Goal: Transaction & Acquisition: Purchase product/service

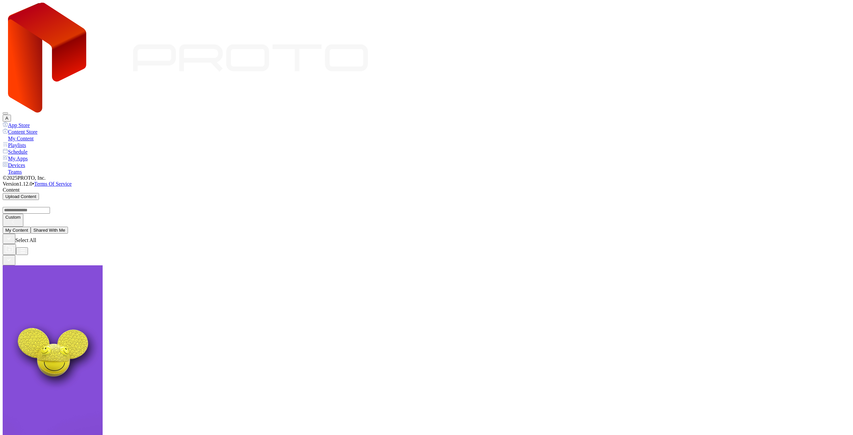
click at [38, 162] on div "Devices" at bounding box center [427, 165] width 848 height 7
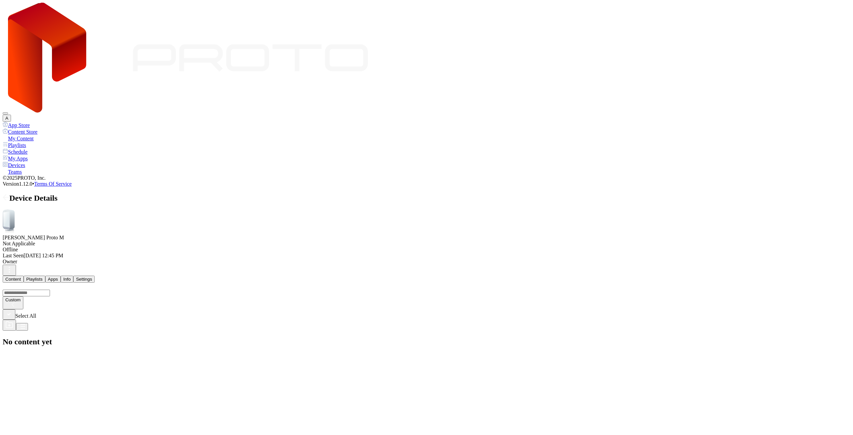
click at [95, 276] on button "Settings" at bounding box center [83, 279] width 21 height 7
click at [73, 276] on button "Info" at bounding box center [67, 279] width 13 height 7
click at [61, 276] on button "Apps" at bounding box center [52, 279] width 15 height 7
click at [45, 276] on button "Playlists" at bounding box center [35, 279] width 22 height 7
click at [24, 276] on button "Content" at bounding box center [13, 279] width 21 height 7
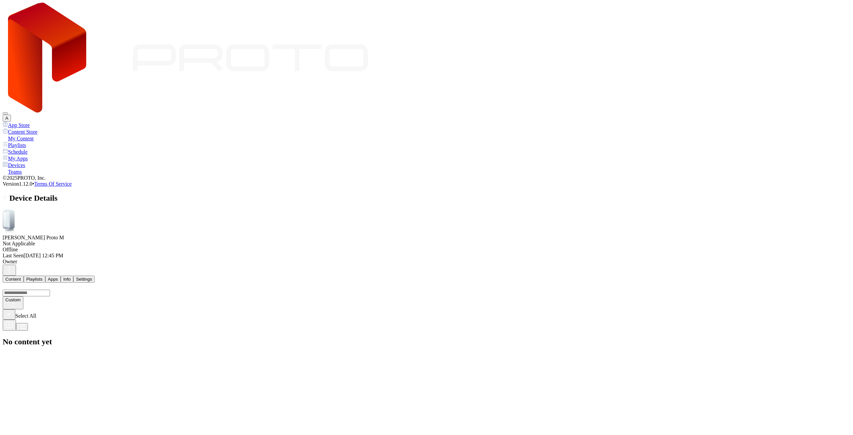
click at [45, 276] on button "Playlists" at bounding box center [35, 279] width 22 height 7
click at [61, 276] on button "Apps" at bounding box center [52, 279] width 15 height 7
drag, startPoint x: 201, startPoint y: 107, endPoint x: 226, endPoint y: 116, distance: 26.4
click at [73, 276] on button "Info" at bounding box center [67, 279] width 13 height 7
click at [13, 266] on icon "button" at bounding box center [9, 270] width 8 height 8
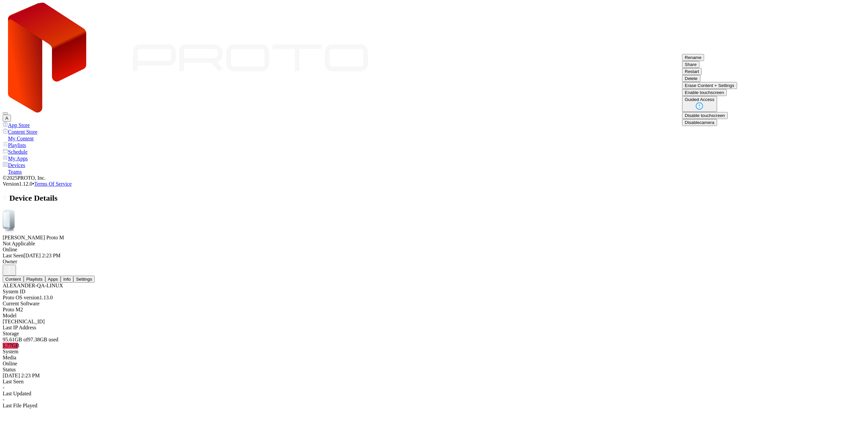
click at [136, 241] on div "Not Applicable" at bounding box center [427, 244] width 848 height 6
click at [137, 241] on div "Not Applicable" at bounding box center [427, 244] width 848 height 6
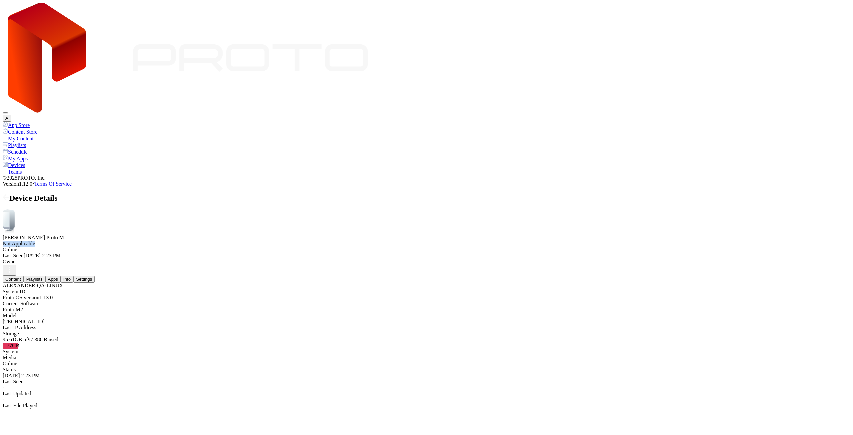
click at [137, 241] on div "Not Applicable" at bounding box center [427, 244] width 848 height 6
click at [184, 241] on div "Subscription renewal Aug 15, 2026" at bounding box center [427, 244] width 848 height 6
click at [172, 241] on div "Subscription renewal Aug 15, 2026" at bounding box center [427, 244] width 848 height 6
click at [186, 241] on div "Subscription renewal Aug 15, 2026" at bounding box center [427, 244] width 848 height 6
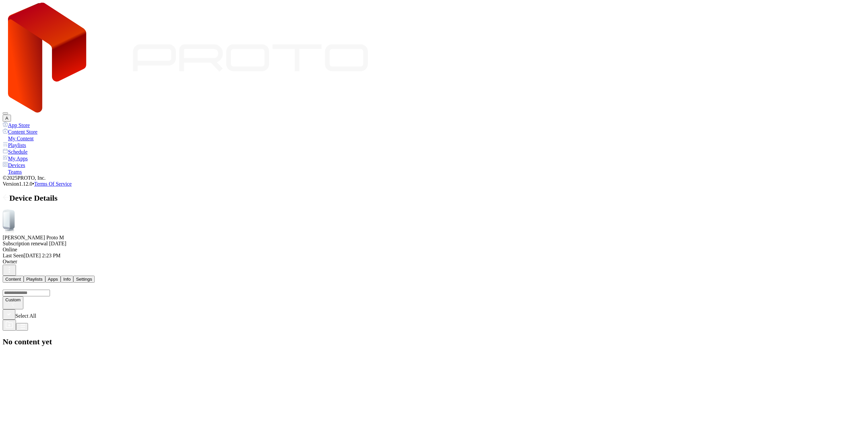
click at [13, 266] on icon "button" at bounding box center [9, 270] width 8 height 8
click at [485, 283] on div "Custom Select All No content yet" at bounding box center [427, 315] width 848 height 64
click at [392, 247] on div "Online" at bounding box center [427, 250] width 848 height 6
drag, startPoint x: 96, startPoint y: 76, endPoint x: 124, endPoint y: 73, distance: 27.8
click at [106, 209] on div at bounding box center [427, 221] width 848 height 25
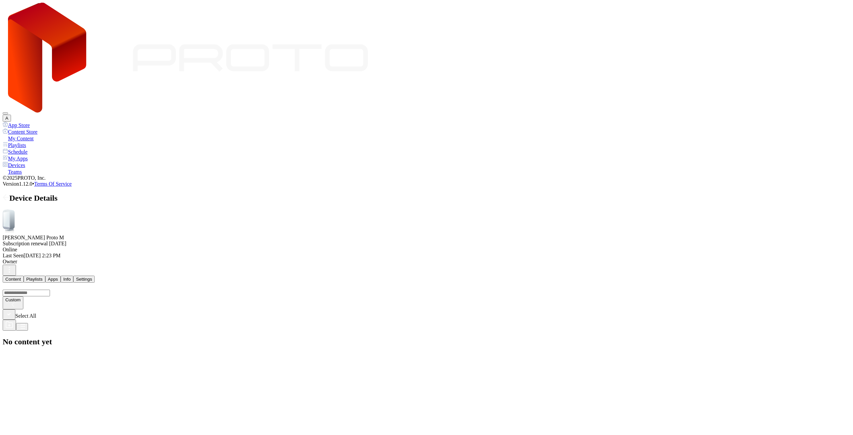
click at [124, 241] on div "Subscription renewal Aug 15, 2026" at bounding box center [427, 244] width 848 height 6
click at [110, 209] on div at bounding box center [427, 221] width 848 height 25
click at [11, 115] on button "A" at bounding box center [7, 118] width 8 height 7
click at [627, 194] on div "Device Details" at bounding box center [427, 198] width 848 height 9
click at [147, 241] on div "Subscription renewal Aug 15, 2026" at bounding box center [427, 244] width 848 height 6
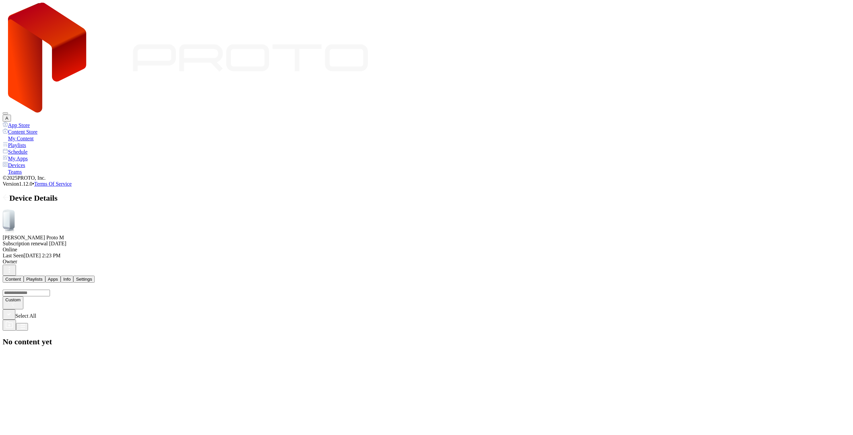
click at [147, 241] on div "Subscription renewal Aug 15, 2026" at bounding box center [427, 244] width 848 height 6
click at [9, 212] on icon at bounding box center [6, 220] width 6 height 16
click at [134, 241] on div "Subscription renewal Aug 15, 2026" at bounding box center [427, 244] width 848 height 6
click at [45, 276] on button "Playlists" at bounding box center [35, 279] width 22 height 7
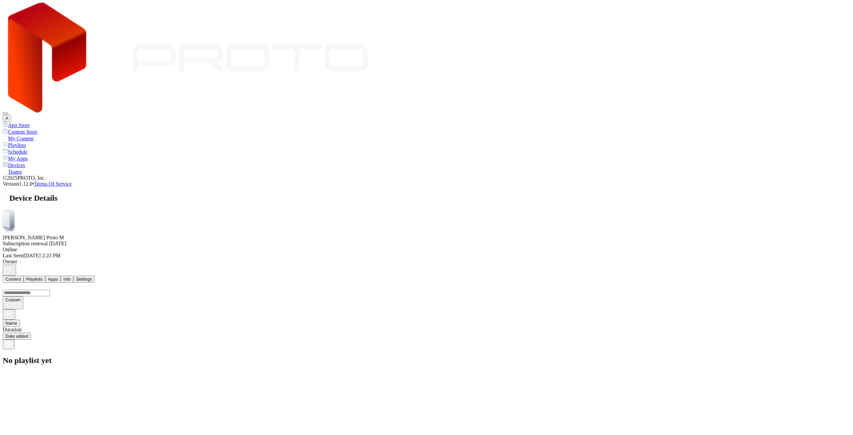
click at [61, 276] on button "Apps" at bounding box center [52, 279] width 15 height 7
click at [71, 277] on div "Info" at bounding box center [66, 279] width 7 height 5
click at [95, 276] on button "Settings" at bounding box center [83, 279] width 21 height 7
click at [24, 276] on button "Content" at bounding box center [13, 279] width 21 height 7
click at [389, 309] on div "Select All" at bounding box center [427, 319] width 848 height 21
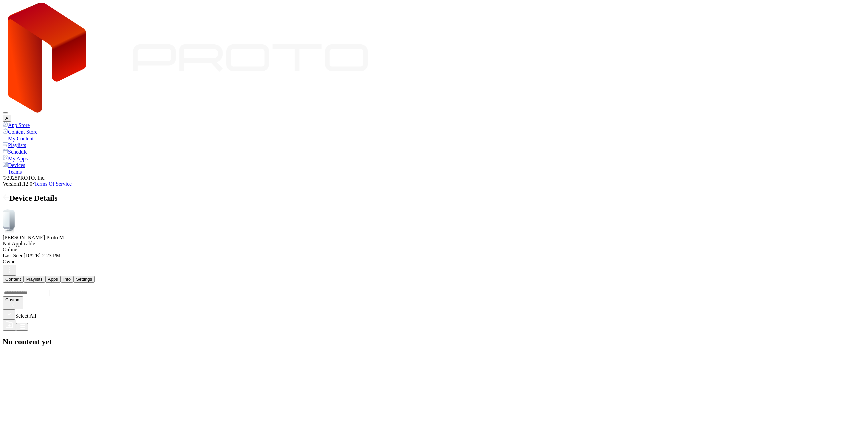
click at [150, 235] on div "[PERSON_NAME] Proto M" at bounding box center [427, 238] width 848 height 6
click at [146, 241] on div "Not Applicable" at bounding box center [427, 244] width 848 height 6
click at [147, 241] on div "Not Applicable" at bounding box center [427, 244] width 848 height 6
click at [45, 276] on button "Playlists" at bounding box center [35, 279] width 22 height 7
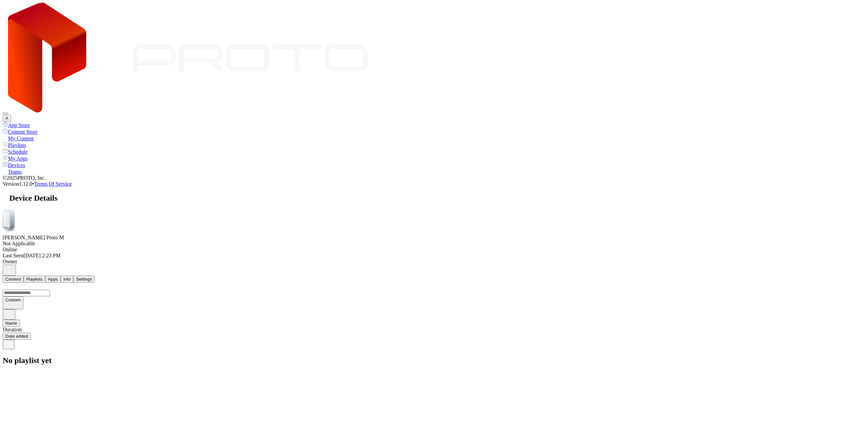
click at [192, 276] on div "Content Playlists Apps Info Settings" at bounding box center [427, 279] width 848 height 7
click at [71, 277] on div "Info" at bounding box center [66, 279] width 7 height 5
click at [92, 277] on div "Settings" at bounding box center [84, 279] width 16 height 5
click at [13, 266] on icon "button" at bounding box center [9, 270] width 8 height 8
click at [181, 22] on div "A" at bounding box center [427, 62] width 848 height 119
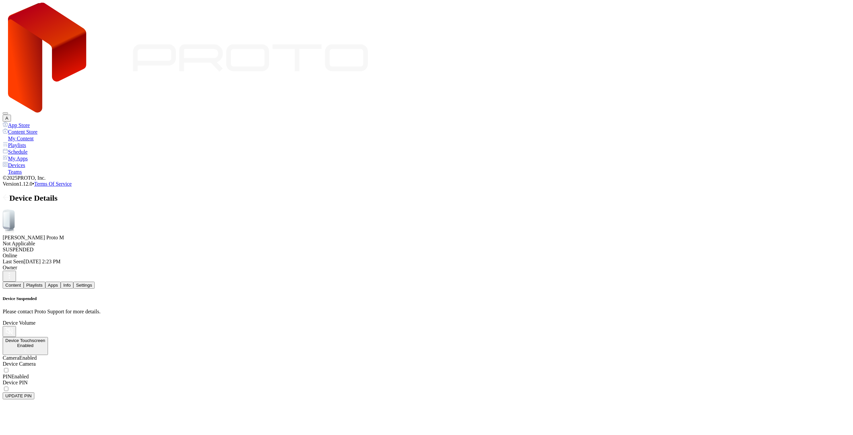
click at [463, 309] on p "Please contact Proto Support for more details." at bounding box center [427, 312] width 848 height 6
click at [129, 247] on div "SUSPENDED" at bounding box center [427, 250] width 848 height 6
click at [136, 241] on div "Not Applicable" at bounding box center [427, 244] width 848 height 6
click at [137, 241] on div "Not Applicable" at bounding box center [427, 244] width 848 height 6
click at [24, 282] on button "Content" at bounding box center [13, 285] width 21 height 7
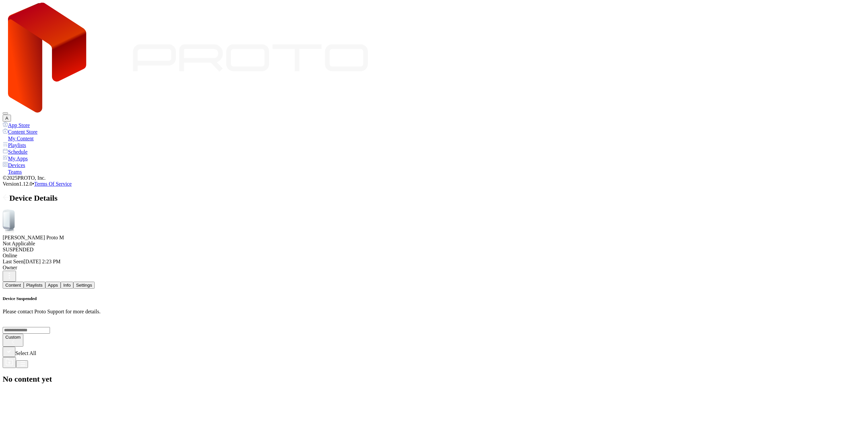
drag, startPoint x: 143, startPoint y: 72, endPoint x: 529, endPoint y: 64, distance: 385.9
click at [144, 241] on div "Not Applicable" at bounding box center [427, 244] width 848 height 6
click at [13, 272] on icon "button" at bounding box center [9, 276] width 8 height 8
click at [486, 309] on p "Please contact Proto Support for more details." at bounding box center [427, 312] width 848 height 6
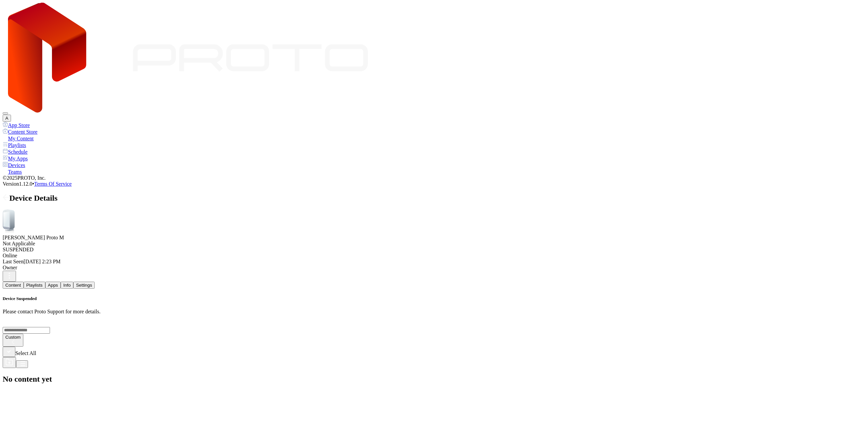
click at [485, 309] on p "Please contact Proto Support for more details." at bounding box center [427, 312] width 848 height 6
click at [45, 282] on button "Playlists" at bounding box center [35, 285] width 22 height 7
click at [61, 282] on button "Apps" at bounding box center [52, 285] width 15 height 7
click at [71, 283] on div "Info" at bounding box center [66, 285] width 7 height 5
click at [92, 283] on div "Settings" at bounding box center [84, 285] width 16 height 5
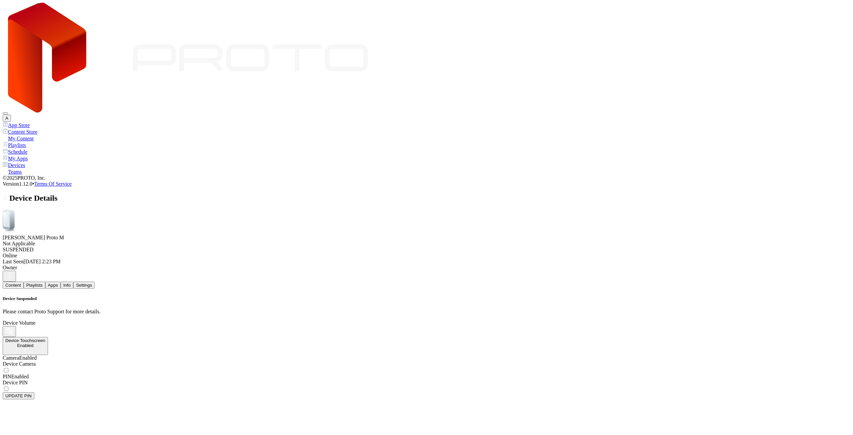
click at [24, 282] on button "Content" at bounding box center [13, 285] width 21 height 7
click at [95, 282] on button "Settings" at bounding box center [83, 285] width 21 height 7
click at [126, 282] on div "Content Playlists Apps Info Settings" at bounding box center [427, 285] width 848 height 7
click at [163, 282] on div "Content Playlists Apps Info Settings" at bounding box center [427, 285] width 848 height 7
click at [61, 282] on button "Apps" at bounding box center [52, 285] width 15 height 7
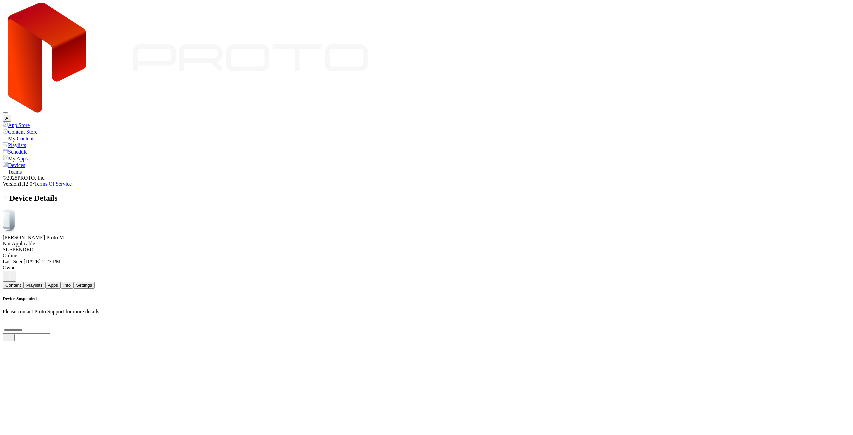
click at [45, 282] on button "Playlists" at bounding box center [35, 285] width 22 height 7
click at [24, 282] on button "Content" at bounding box center [13, 285] width 21 height 7
drag, startPoint x: 139, startPoint y: 71, endPoint x: 140, endPoint y: 76, distance: 4.9
click at [139, 241] on div "Not Applicable" at bounding box center [427, 244] width 848 height 6
click at [143, 247] on div "SUSPENDED" at bounding box center [427, 250] width 848 height 6
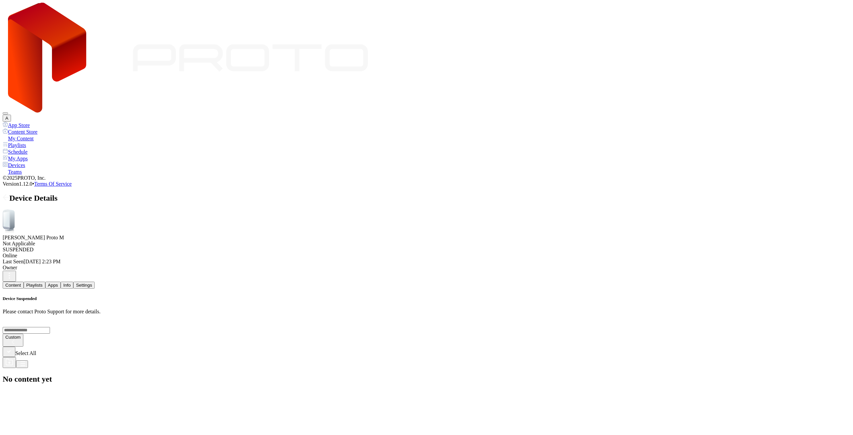
click at [92, 283] on div "Settings" at bounding box center [84, 285] width 16 height 5
click at [447, 296] on h5 "Device Suspended" at bounding box center [427, 298] width 848 height 5
click at [841, 115] on div "A" at bounding box center [427, 118] width 848 height 7
click at [11, 115] on button "A" at bounding box center [7, 118] width 8 height 7
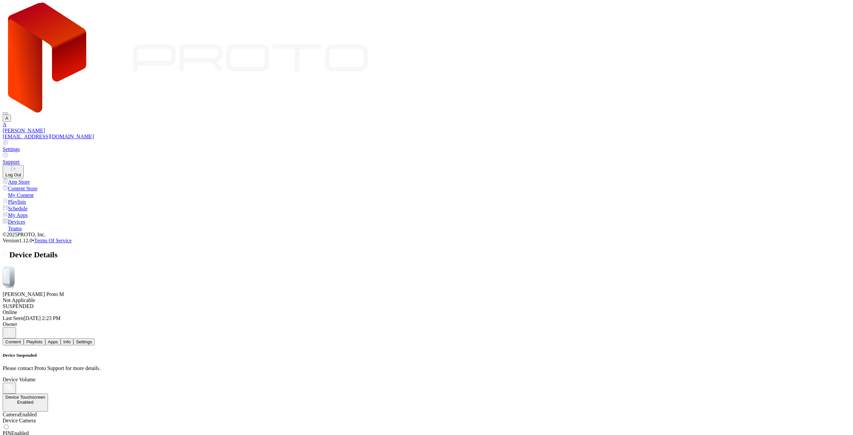
click at [801, 152] on link "Support" at bounding box center [427, 158] width 848 height 13
click at [798, 140] on link "Settings" at bounding box center [427, 146] width 848 height 13
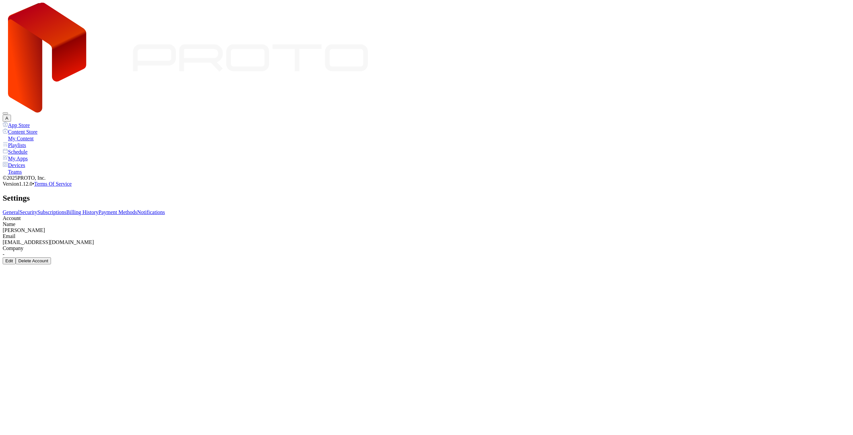
click at [66, 209] on link "Subscriptions" at bounding box center [51, 212] width 29 height 6
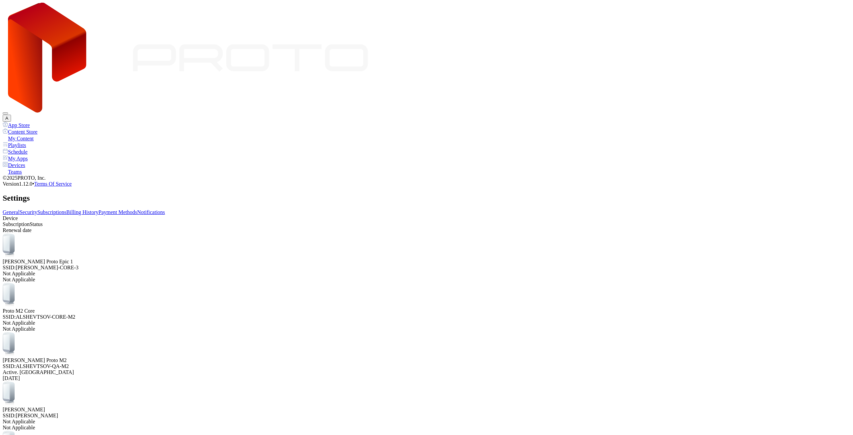
click at [24, 162] on div "Devices" at bounding box center [427, 165] width 848 height 7
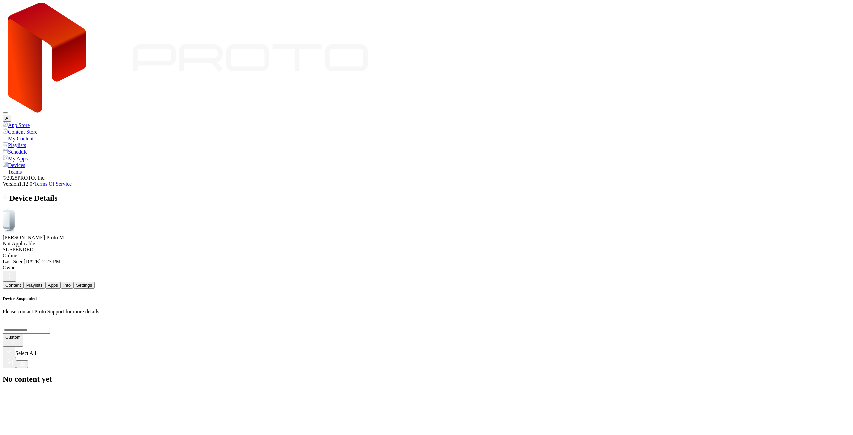
click at [13, 272] on icon "button" at bounding box center [9, 276] width 8 height 8
click at [725, 68] on button "Delete" at bounding box center [716, 64] width 18 height 7
click at [38, 433] on div "Delete" at bounding box center [31, 435] width 13 height 5
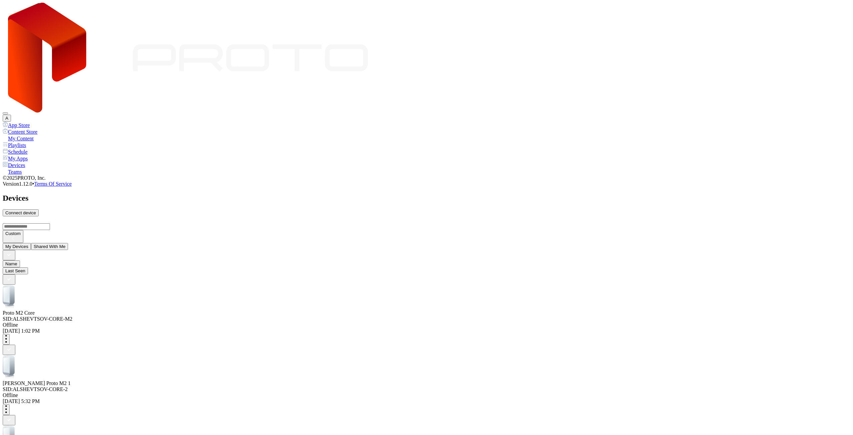
click at [836, 7] on div "A" at bounding box center [427, 62] width 848 height 119
click at [11, 115] on button "A" at bounding box center [7, 118] width 8 height 7
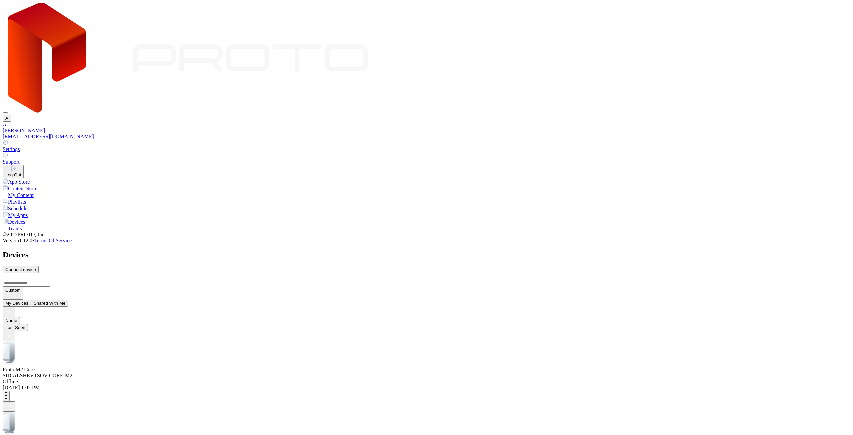
click at [21, 172] on div "Log Out" at bounding box center [13, 174] width 16 height 5
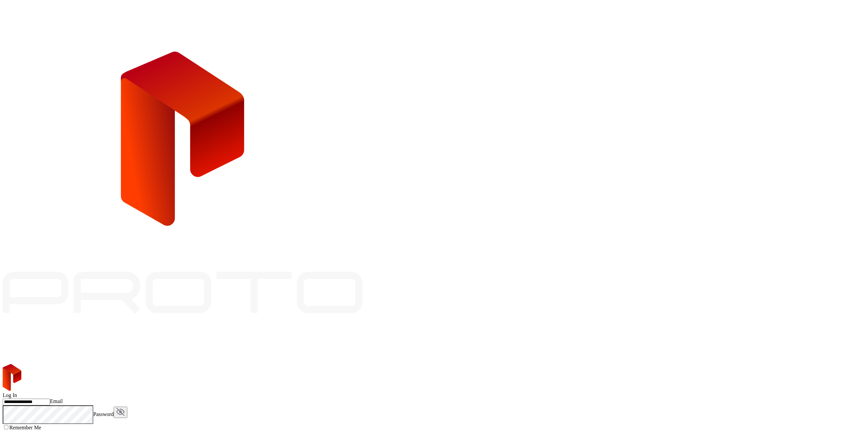
drag, startPoint x: 631, startPoint y: 196, endPoint x: 475, endPoint y: 192, distance: 156.0
click at [476, 364] on div "**********" at bounding box center [427, 418] width 848 height 109
paste input "*****"
type input "**********"
click at [510, 364] on div "**********" at bounding box center [427, 418] width 848 height 109
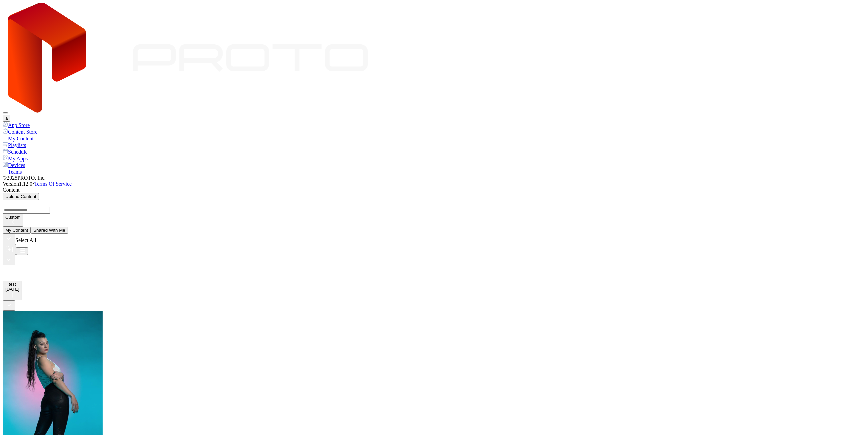
click at [40, 162] on div "Devices" at bounding box center [427, 165] width 848 height 7
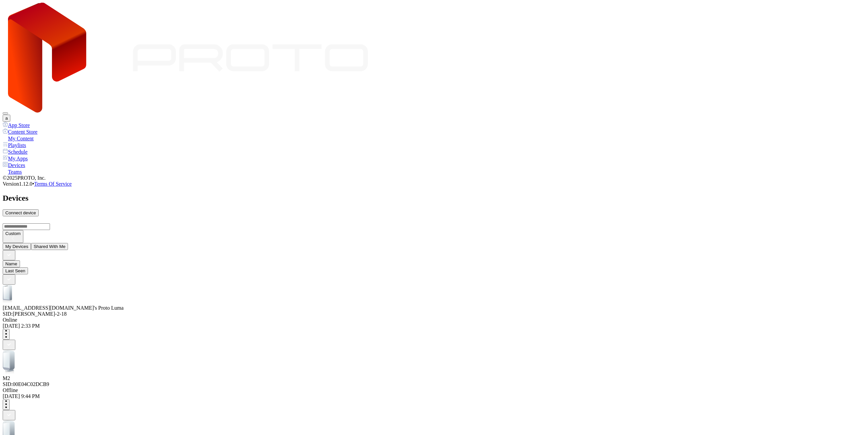
click at [36, 210] on div "Connect device" at bounding box center [20, 212] width 31 height 5
type input "*"
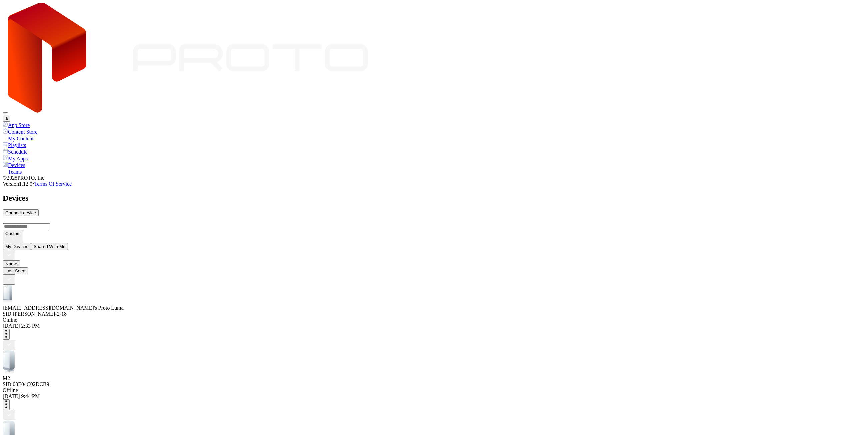
type input "*"
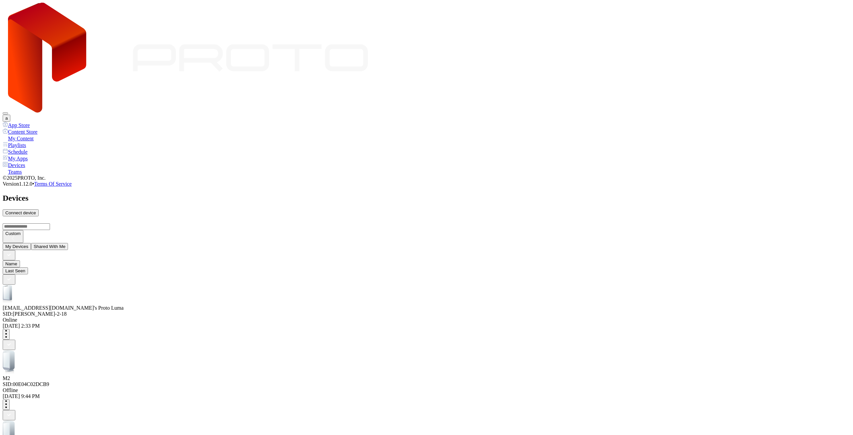
type input "*"
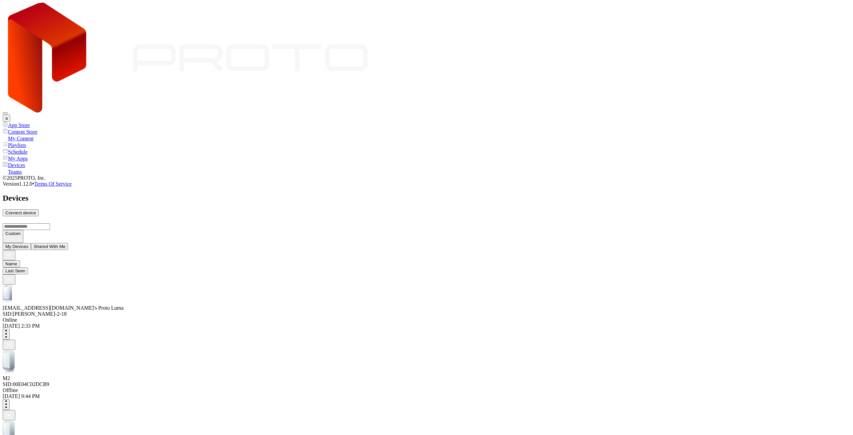
click at [194, 285] on div "antonmotaylo@gmail.com's Proto M2 SID: ALEXANDER-QA-LINUX" at bounding box center [427, 303] width 848 height 37
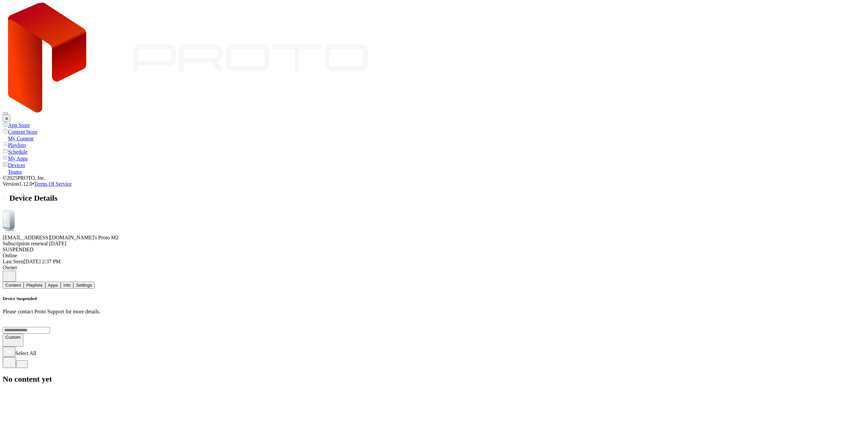
click at [10, 115] on button "a" at bounding box center [7, 118] width 8 height 7
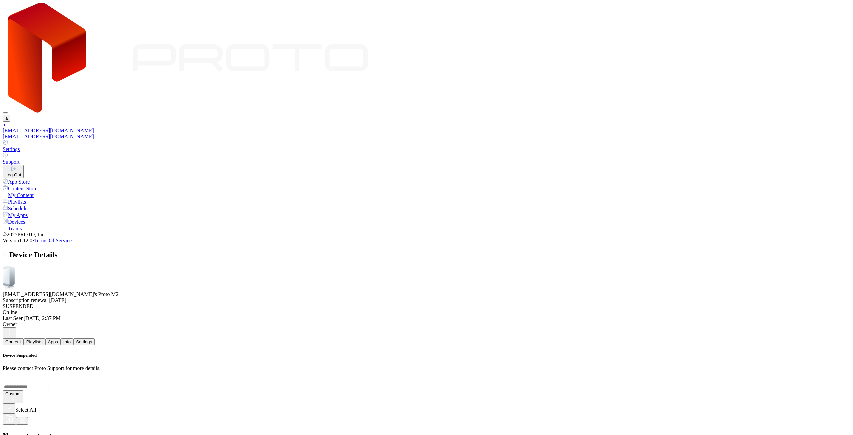
click at [782, 140] on link "Settings" at bounding box center [427, 146] width 848 height 13
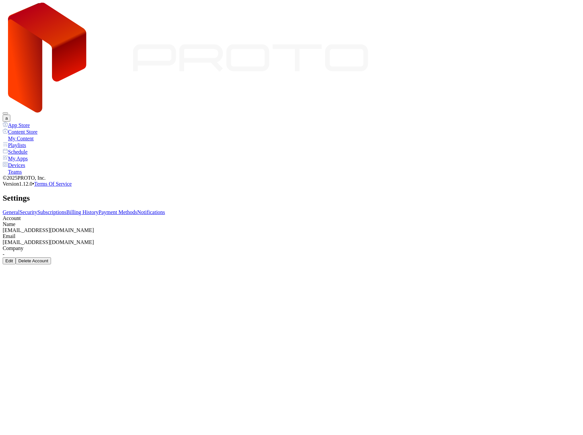
click at [66, 209] on link "Subscriptions" at bounding box center [51, 212] width 29 height 6
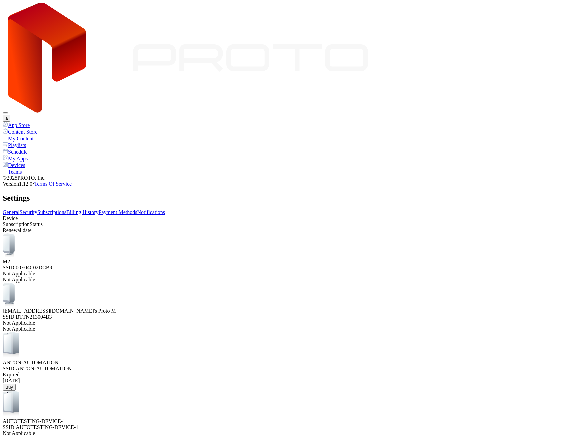
click at [20, 209] on link "General" at bounding box center [11, 212] width 17 height 6
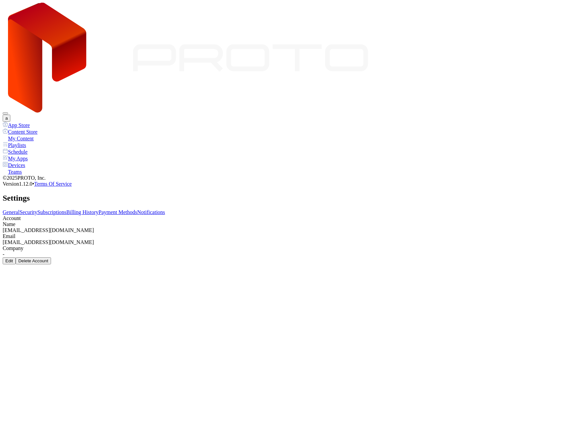
click at [44, 135] on div "My Content" at bounding box center [291, 138] width 577 height 7
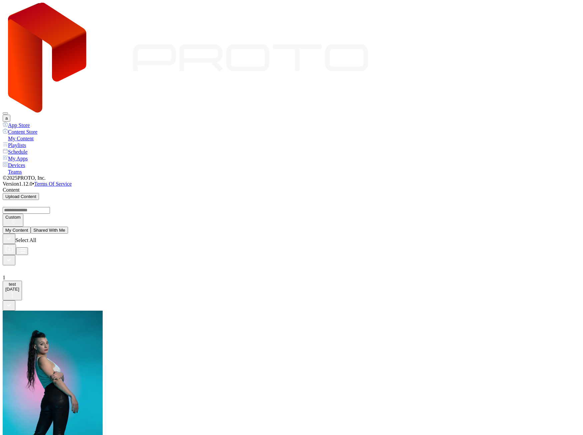
click at [36, 162] on div "Devices" at bounding box center [291, 165] width 577 height 7
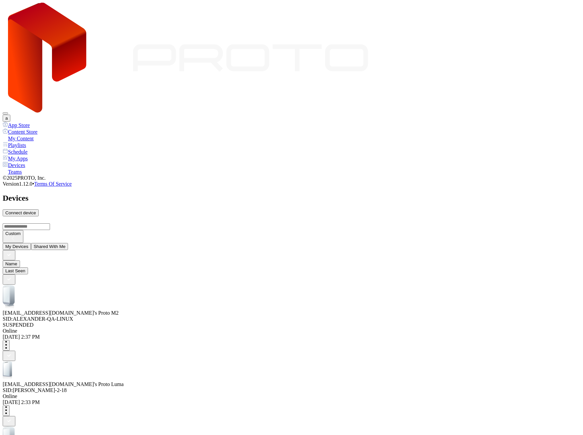
click at [10, 340] on button "button" at bounding box center [6, 345] width 7 height 11
click at [432, 328] on div "Online" at bounding box center [291, 331] width 577 height 6
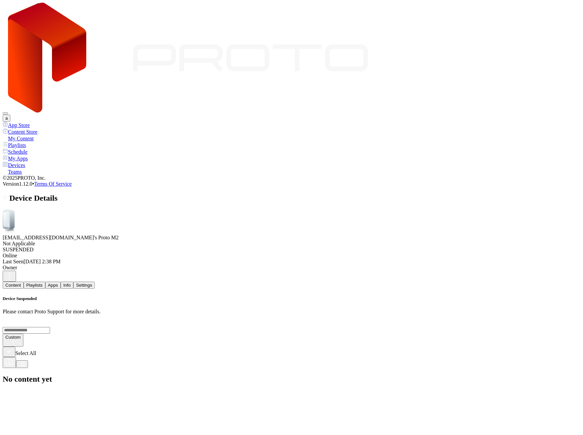
click at [10, 115] on button "a" at bounding box center [7, 118] width 8 height 7
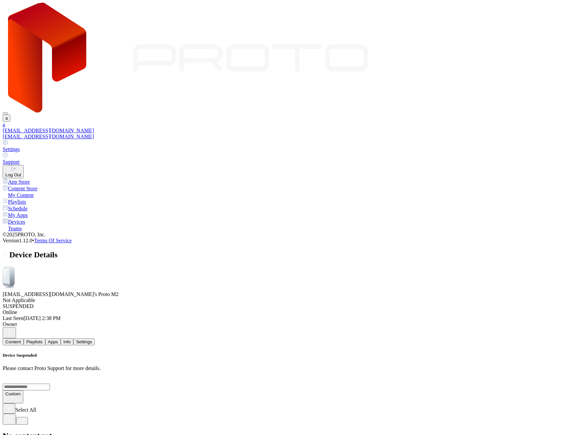
click at [511, 146] on div "Settings" at bounding box center [291, 149] width 577 height 6
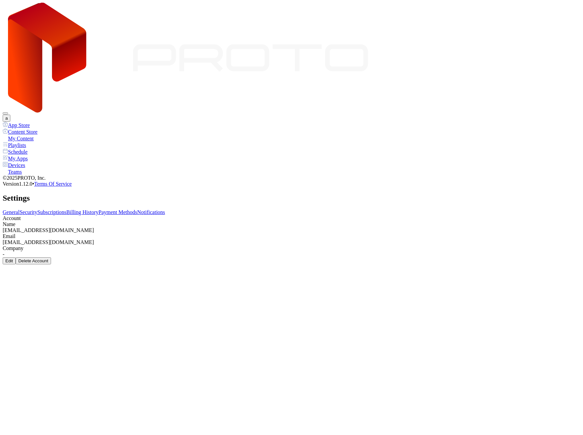
click at [66, 209] on link "Subscriptions" at bounding box center [51, 212] width 29 height 6
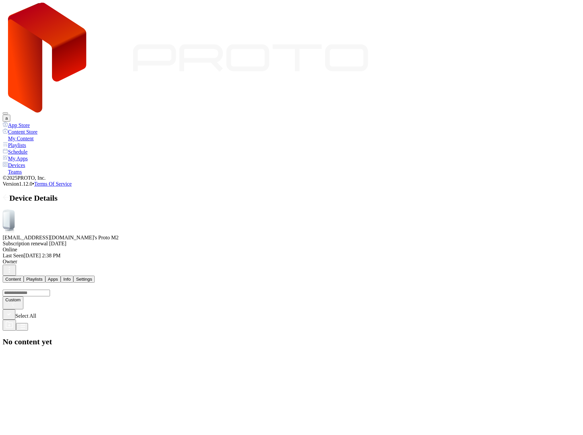
click at [565, 265] on div at bounding box center [291, 270] width 577 height 11
click at [10, 269] on icon "button" at bounding box center [9, 269] width 1 height 1
click at [312, 337] on div "No content yet" at bounding box center [291, 341] width 577 height 9
click at [565, 265] on div at bounding box center [291, 270] width 577 height 11
click at [13, 266] on icon "button" at bounding box center [9, 270] width 8 height 8
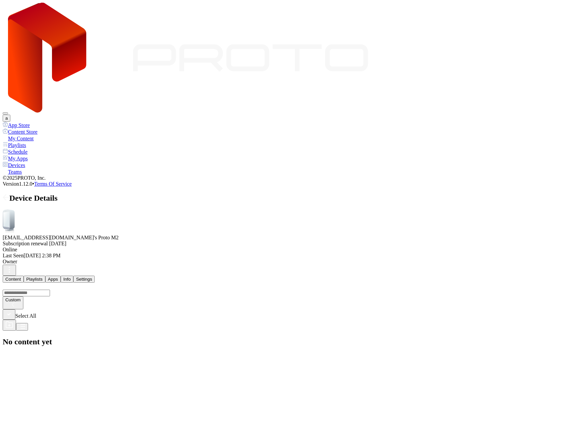
click at [456, 337] on div "No content yet" at bounding box center [291, 341] width 577 height 9
drag, startPoint x: 0, startPoint y: 0, endPoint x: 562, endPoint y: 72, distance: 566.6
click at [13, 266] on icon "button" at bounding box center [9, 270] width 8 height 8
click at [430, 82] on button "Delete" at bounding box center [421, 78] width 18 height 7
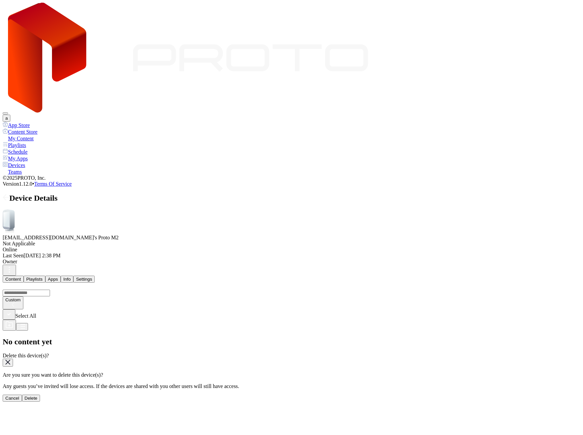
click at [38, 395] on div "Delete" at bounding box center [31, 397] width 13 height 5
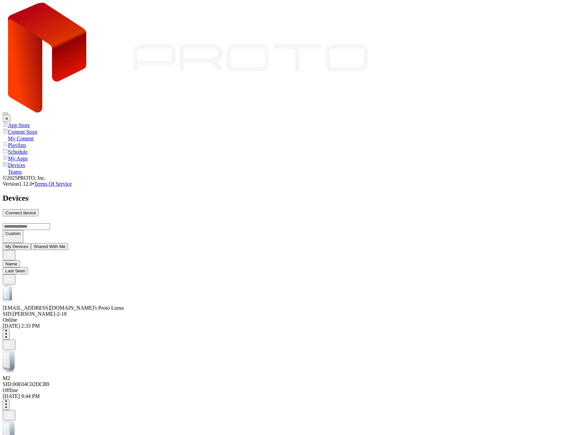
click at [10, 115] on button "a" at bounding box center [7, 118] width 8 height 7
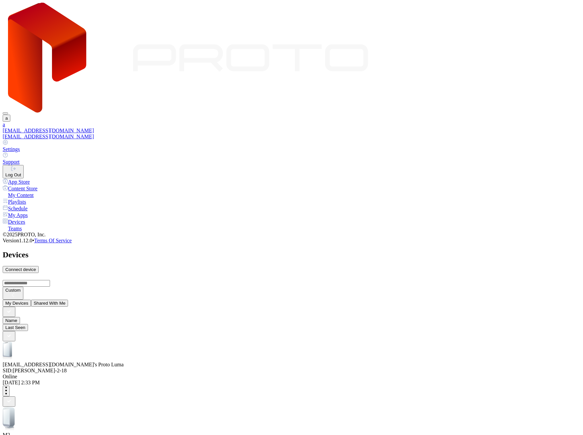
click at [24, 165] on button "Log Out" at bounding box center [13, 171] width 21 height 13
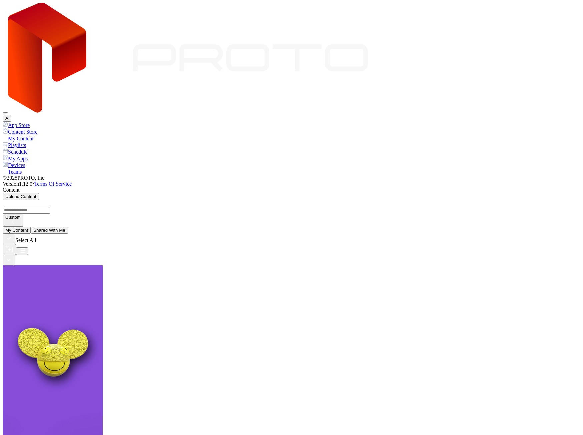
click at [46, 162] on div "Devices" at bounding box center [291, 165] width 577 height 7
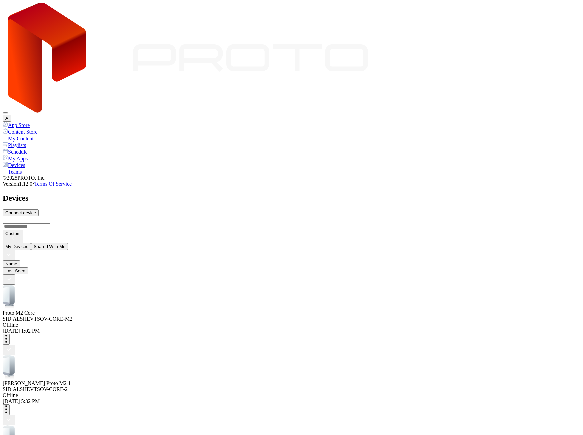
click at [11, 115] on button "A" at bounding box center [7, 118] width 8 height 7
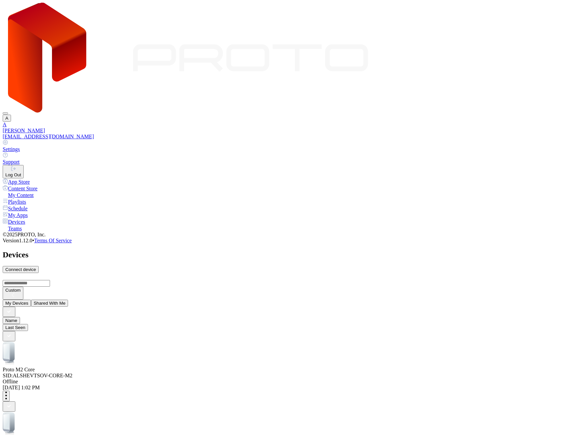
click at [21, 172] on div "Log Out" at bounding box center [13, 174] width 16 height 5
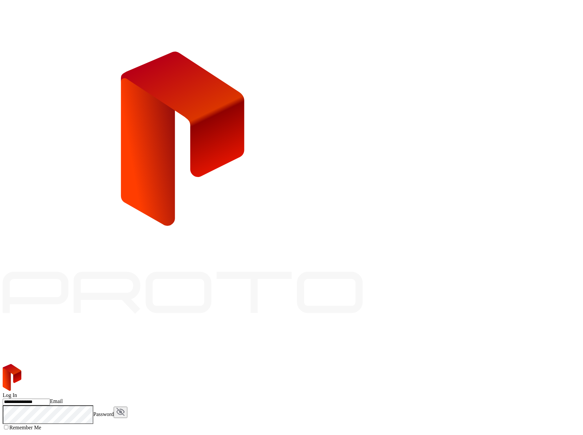
drag, startPoint x: 438, startPoint y: 189, endPoint x: 276, endPoint y: 190, distance: 161.9
click at [276, 364] on div "**********" at bounding box center [291, 418] width 577 height 109
paste input "*****"
type input "**********"
click at [316, 364] on div "**********" at bounding box center [291, 418] width 577 height 109
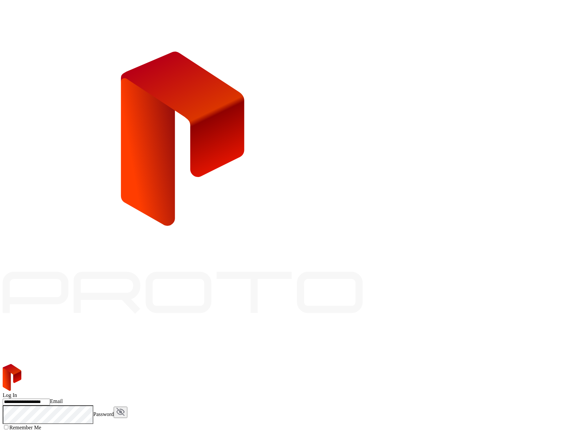
click at [383, 398] on form "**********" at bounding box center [291, 426] width 577 height 56
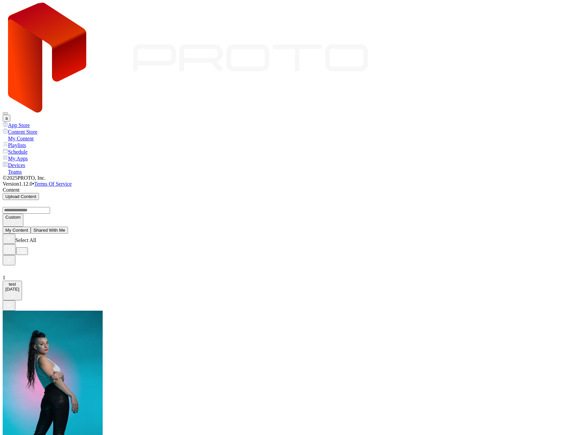
click at [31, 162] on div "Devices" at bounding box center [291, 165] width 577 height 7
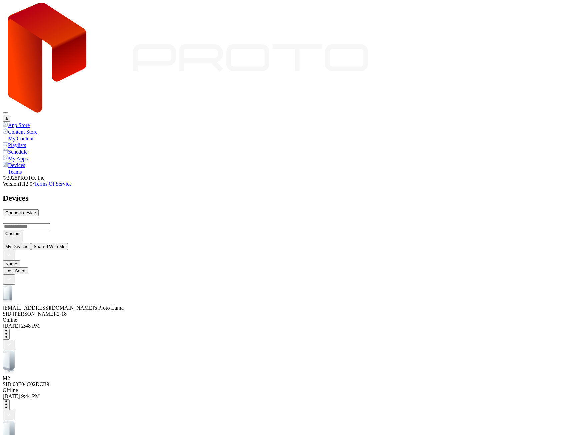
click at [36, 210] on div "Connect device" at bounding box center [20, 212] width 31 height 5
type input "*"
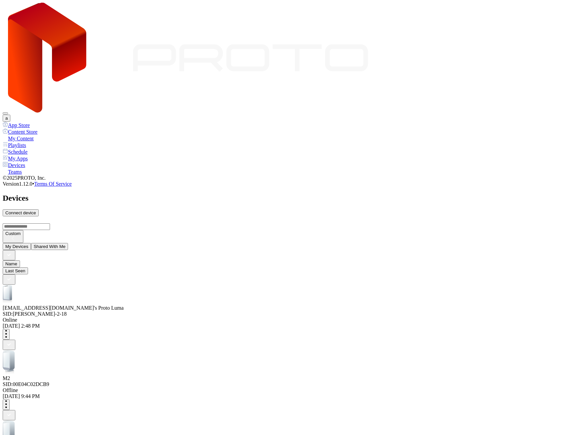
type input "*"
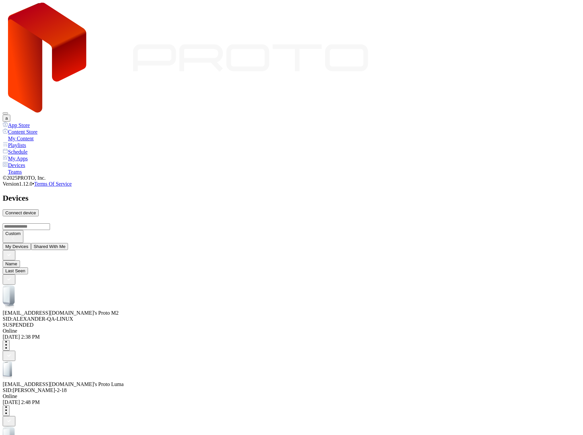
click at [10, 115] on button "a" at bounding box center [7, 118] width 8 height 7
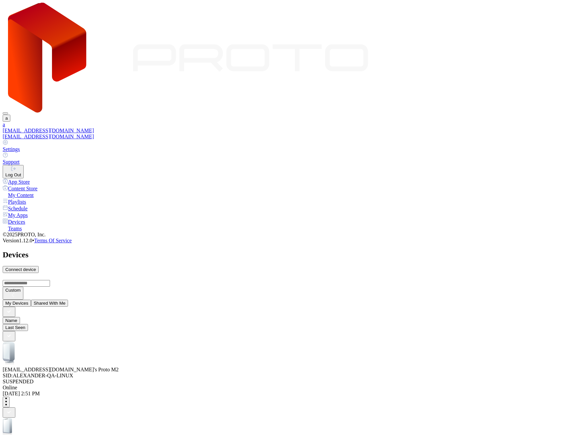
click at [523, 140] on link "Settings" at bounding box center [291, 146] width 577 height 13
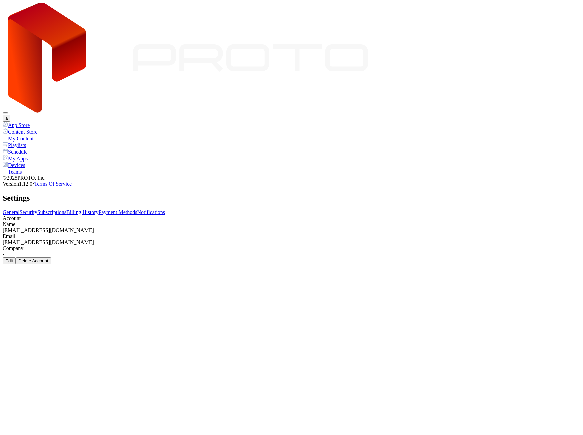
click at [66, 209] on link "Subscriptions" at bounding box center [51, 212] width 29 height 6
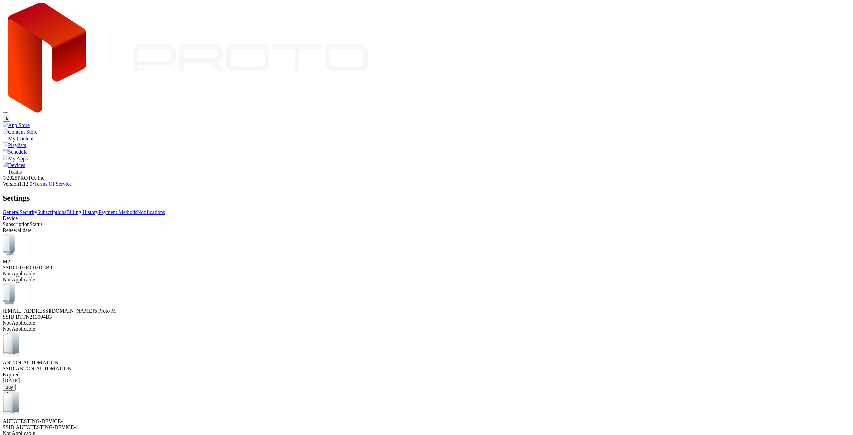
click at [405, 434] on div "Settings General Security Subscriptions Billing History Payment Methods Notific…" at bounding box center [427, 368] width 848 height 349
click at [198, 306] on div "M2 SSID: [MAC_ADDRESS] Not Applicable Not Applicable [EMAIL_ADDRESS][DOMAIN_NAM…" at bounding box center [427, 384] width 848 height 303
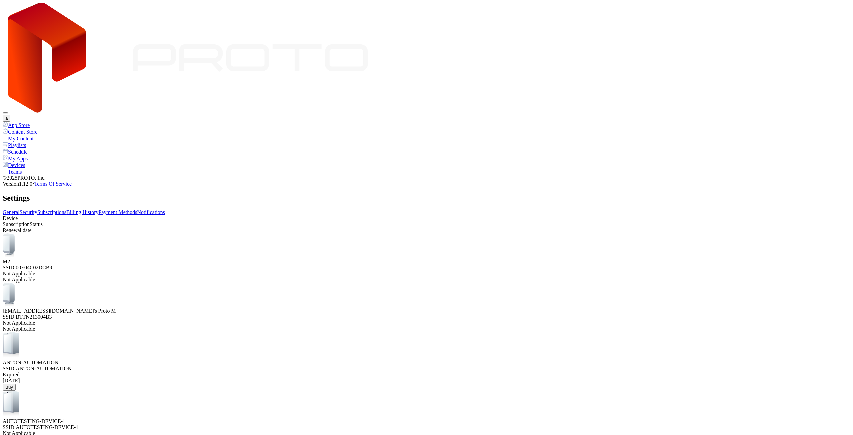
click at [406, 297] on div "M2 SSID: [MAC_ADDRESS] Not Applicable Not Applicable [EMAIL_ADDRESS][DOMAIN_NAM…" at bounding box center [427, 384] width 848 height 303
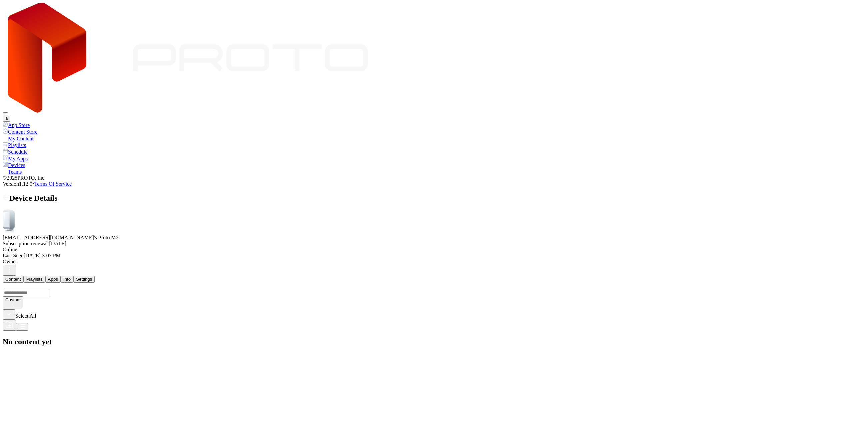
click at [357, 337] on div "No content yet" at bounding box center [427, 341] width 848 height 9
